Goal: Task Accomplishment & Management: Use online tool/utility

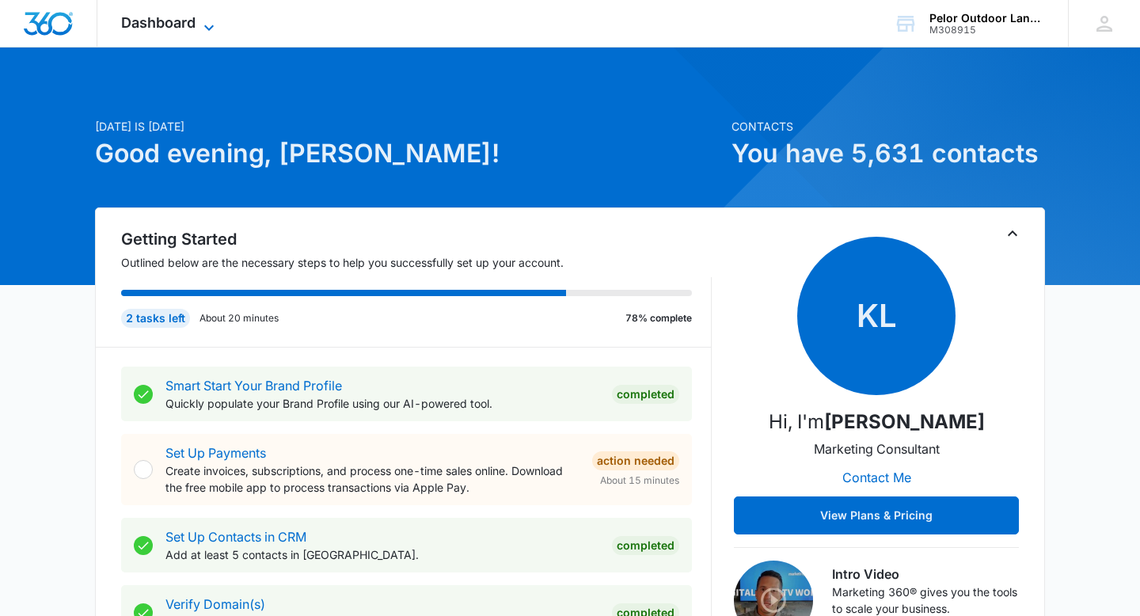
click at [165, 20] on span "Dashboard" at bounding box center [158, 22] width 74 height 17
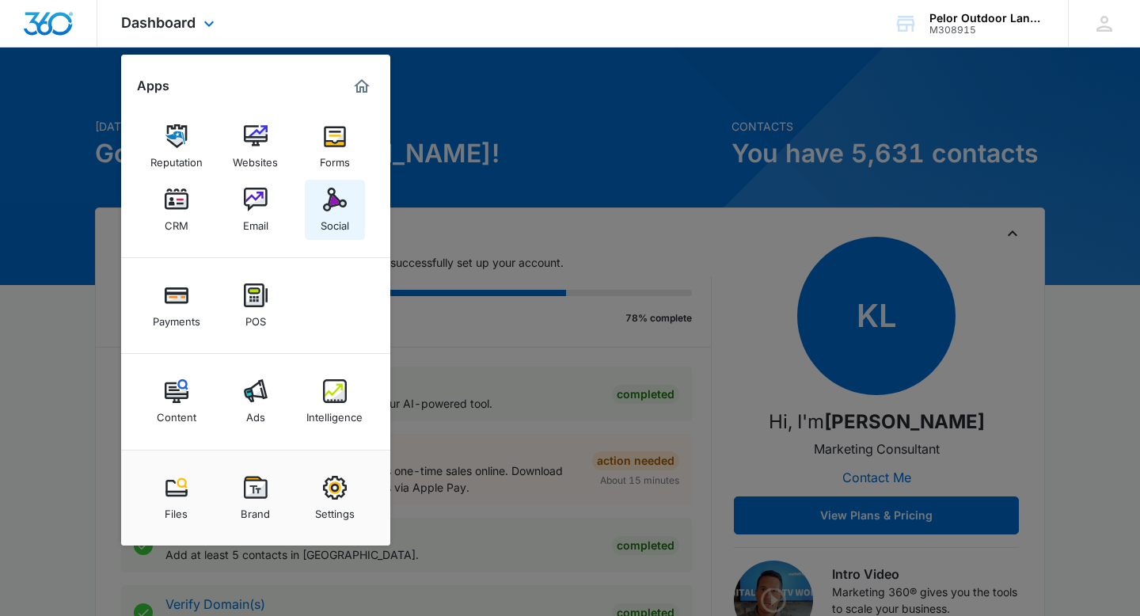
click at [333, 214] on div "Social" at bounding box center [335, 221] width 28 height 21
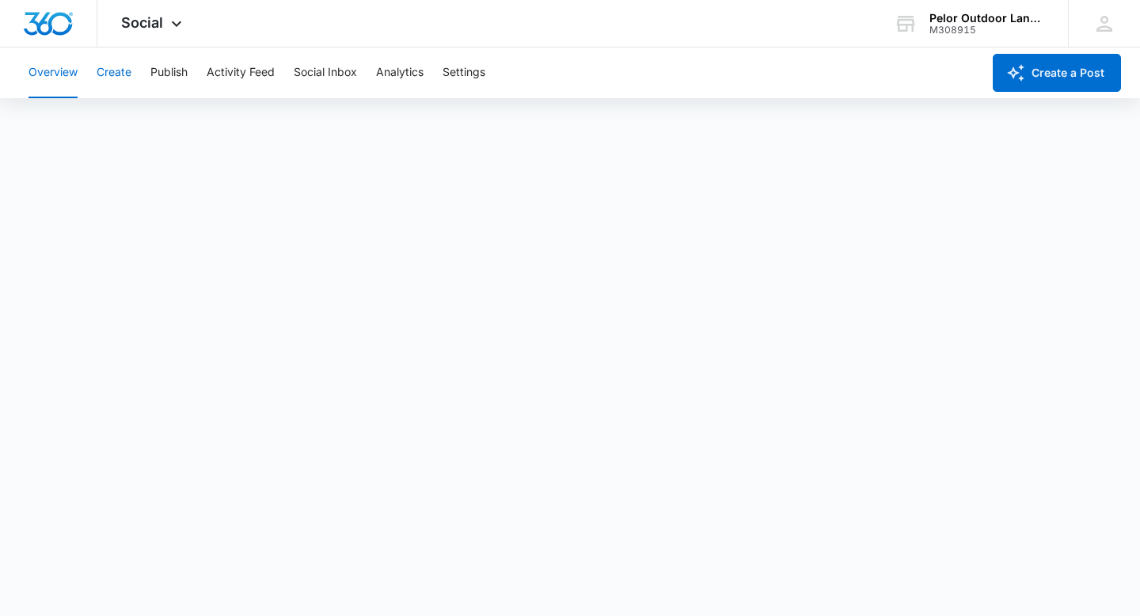
click at [110, 72] on button "Create" at bounding box center [114, 72] width 35 height 51
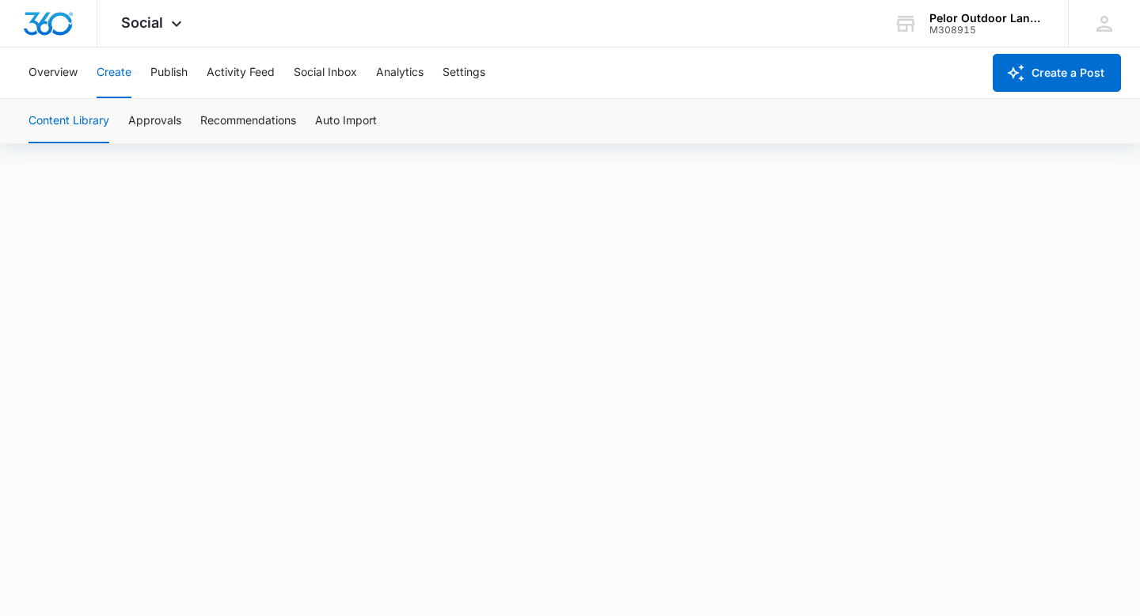
scroll to position [11, 0]
click at [114, 74] on button "Create" at bounding box center [114, 72] width 35 height 51
click at [124, 69] on button "Create" at bounding box center [114, 72] width 35 height 51
click at [109, 74] on button "Create" at bounding box center [114, 72] width 35 height 51
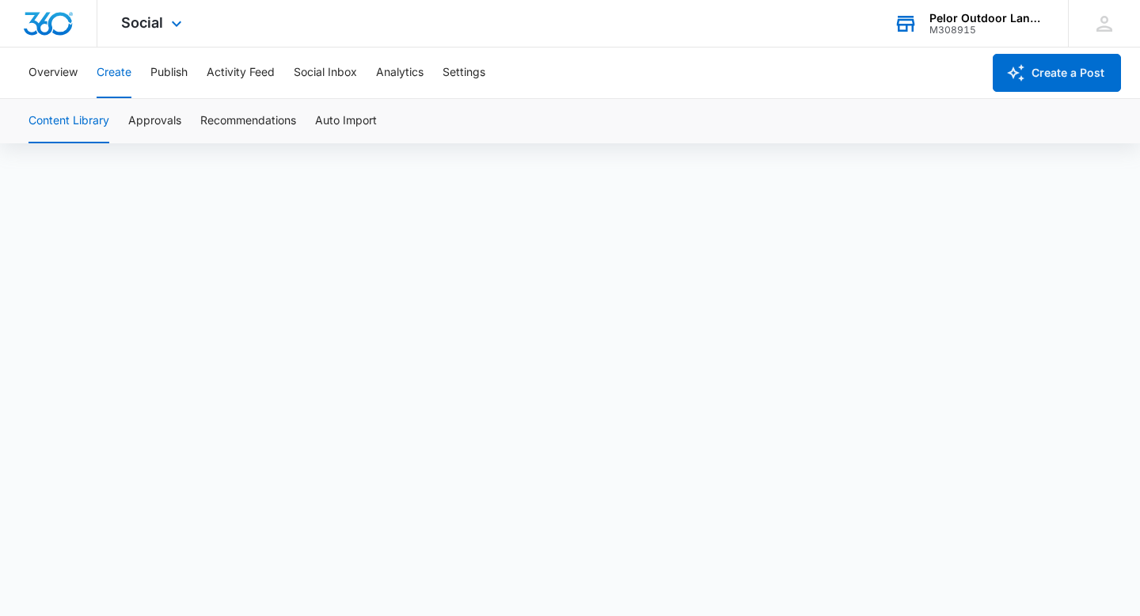
scroll to position [11, 0]
